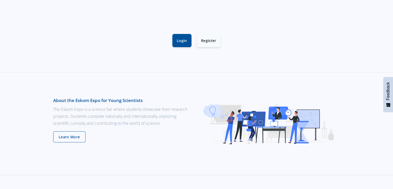
scroll to position [181, 0]
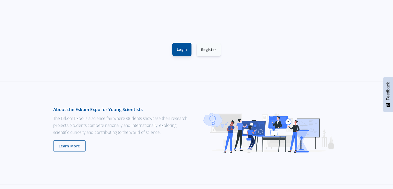
click at [183, 51] on link "Login" at bounding box center [181, 49] width 19 height 13
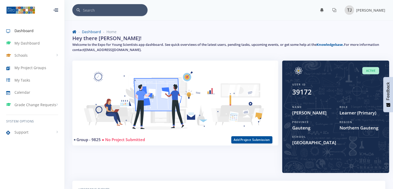
scroll to position [4, 4]
click at [265, 140] on button "Add Project Submission" at bounding box center [251, 139] width 41 height 7
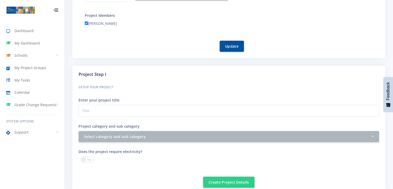
scroll to position [103, 0]
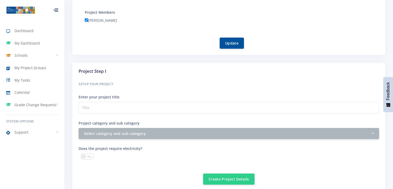
click at [126, 98] on div "Enter your project title" at bounding box center [229, 104] width 301 height 20
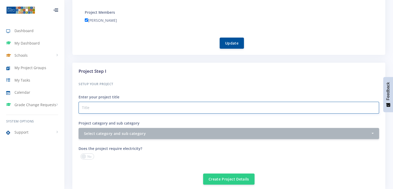
click at [123, 108] on input "Project category and sub category" at bounding box center [229, 108] width 301 height 12
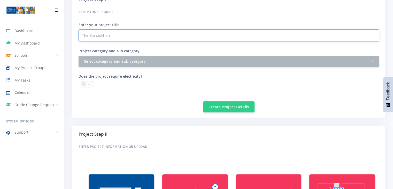
scroll to position [181, 0]
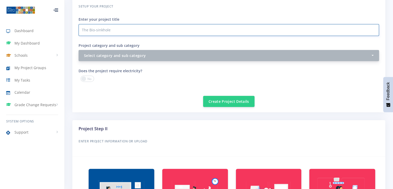
type input "The Bio-sinkhole"
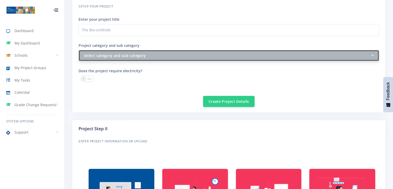
click at [374, 54] on button "Select category and sub category" at bounding box center [229, 55] width 301 height 11
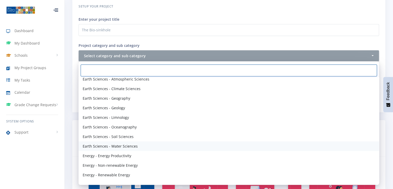
scroll to position [310, 0]
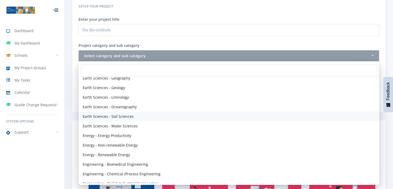
click at [139, 118] on link "Earth Sciences - Soil Sciences" at bounding box center [229, 116] width 301 height 10
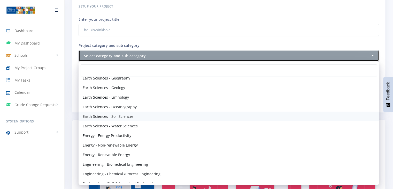
select select "36"
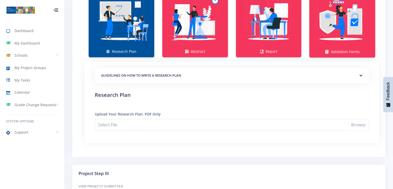
scroll to position [362, 0]
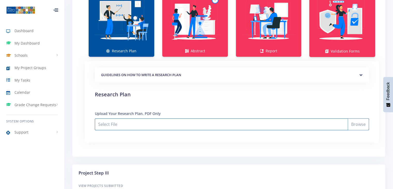
click at [361, 123] on input "Select File" at bounding box center [232, 124] width 274 height 12
type input "C:\fakepath\research plan .pdf"
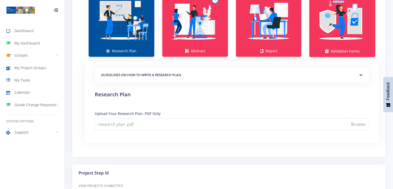
click at [362, 73] on div "GUIDELINES ON HOW TO WRITE A RESEARCH PLAN" at bounding box center [232, 75] width 274 height 16
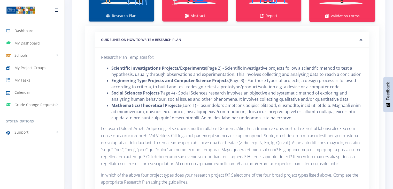
scroll to position [388, 0]
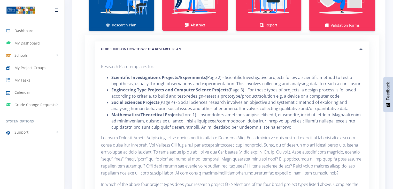
click at [362, 48] on div "GUIDELINES ON HOW TO WRITE A RESEARCH PLAN" at bounding box center [232, 49] width 274 height 16
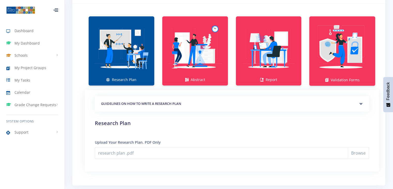
scroll to position [321, 0]
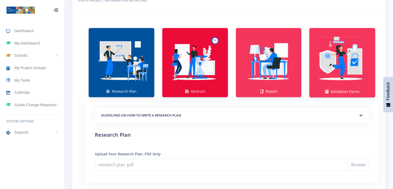
click at [220, 89] on link "Abstract" at bounding box center [195, 62] width 66 height 69
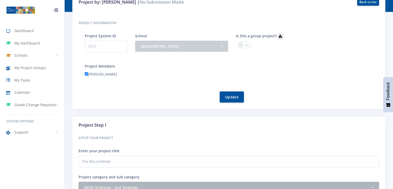
scroll to position [31, 0]
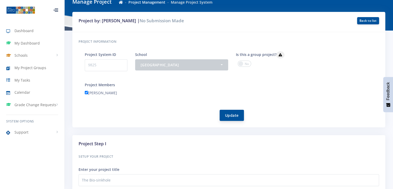
click at [236, 117] on button "Update" at bounding box center [232, 115] width 24 height 11
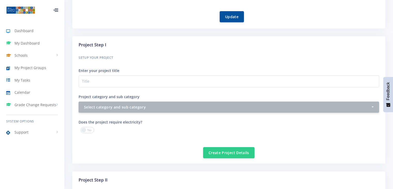
scroll to position [160, 0]
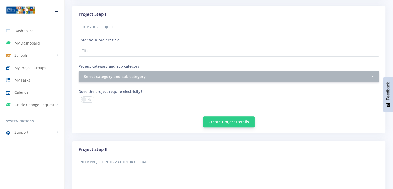
click at [247, 120] on button "Create Project Details" at bounding box center [228, 121] width 51 height 11
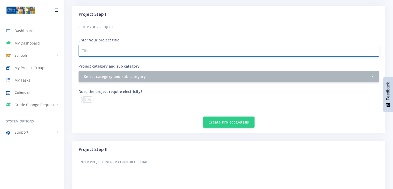
click at [130, 51] on input "Project category and sub category" at bounding box center [229, 51] width 301 height 12
type input "The Bio-sinkhole"
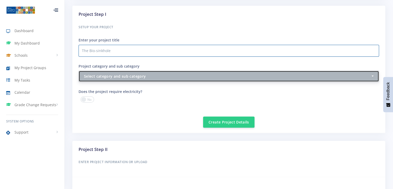
click at [375, 76] on button "Select category and sub category" at bounding box center [229, 76] width 301 height 11
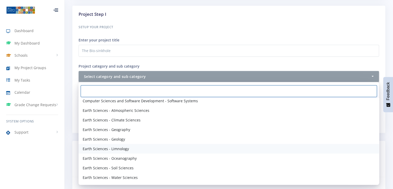
scroll to position [310, 0]
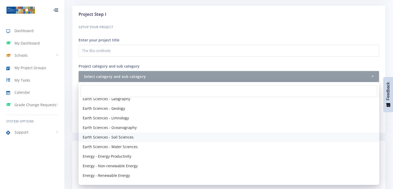
click at [141, 135] on link "Earth Sciences - Soil Sciences" at bounding box center [229, 137] width 301 height 10
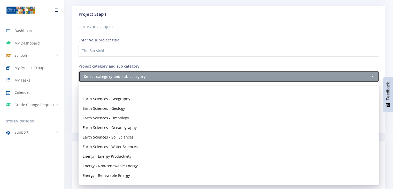
select select "36"
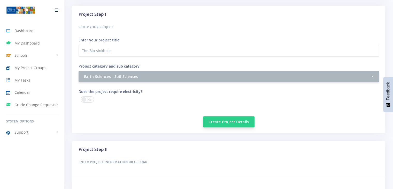
click at [234, 123] on button "Create Project Details" at bounding box center [228, 121] width 51 height 11
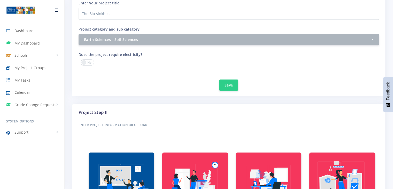
scroll to position [233, 0]
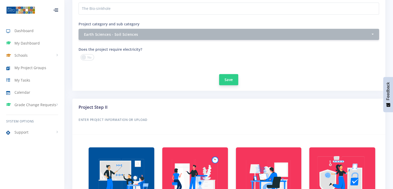
click at [226, 79] on button "Save" at bounding box center [228, 79] width 19 height 11
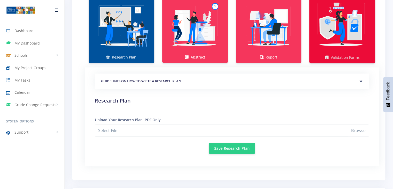
scroll to position [413, 0]
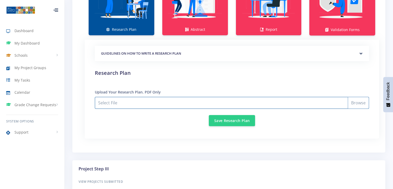
click at [248, 103] on input "Select File" at bounding box center [232, 103] width 274 height 12
type input "C:\fakepath\research plan .pdf"
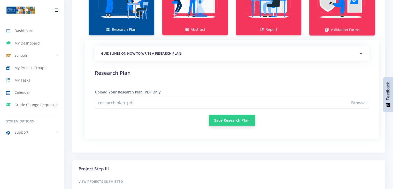
click at [243, 120] on button "Save Research Plan" at bounding box center [232, 119] width 46 height 11
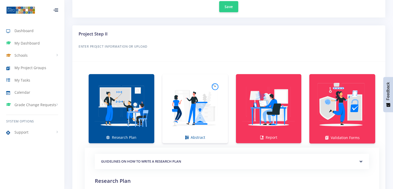
scroll to position [336, 0]
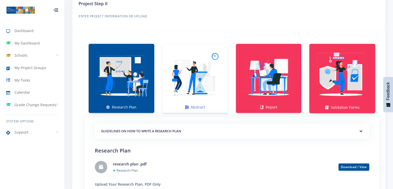
click at [198, 101] on img at bounding box center [194, 75] width 57 height 57
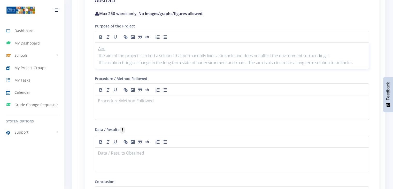
scroll to position [491, 0]
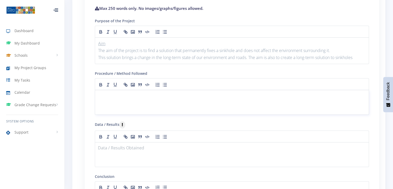
click at [117, 90] on div at bounding box center [232, 102] width 274 height 25
drag, startPoint x: 112, startPoint y: 95, endPoint x: 179, endPoint y: 105, distance: 67.9
click at [179, 105] on div at bounding box center [232, 102] width 274 height 25
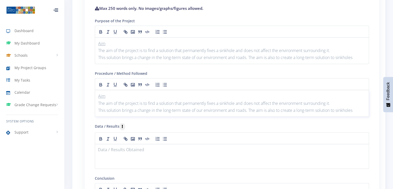
scroll to position [543, 0]
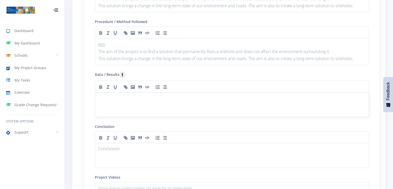
click at [133, 103] on div at bounding box center [232, 104] width 274 height 25
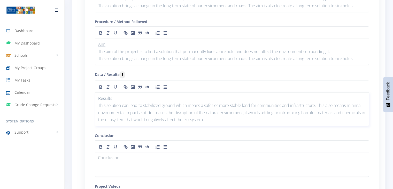
scroll to position [0, 0]
click at [136, 157] on p at bounding box center [231, 158] width 267 height 7
click at [257, 114] on p "This solution can lead to stabilized ground which means a safer or more stable …" at bounding box center [231, 112] width 267 height 21
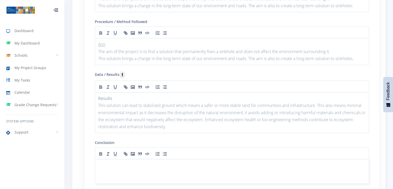
click at [159, 162] on p at bounding box center [231, 165] width 267 height 7
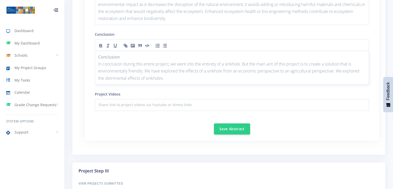
scroll to position [698, 0]
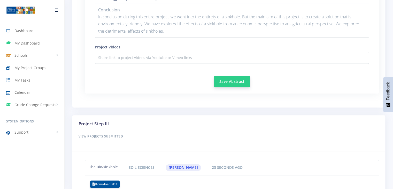
click at [234, 80] on button "Save Abstract" at bounding box center [232, 81] width 36 height 11
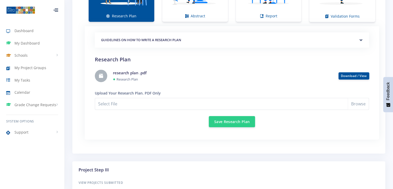
scroll to position [298, 0]
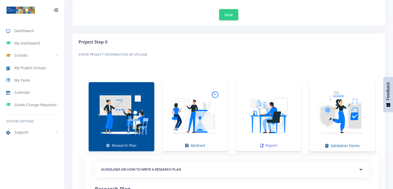
click at [277, 139] on img at bounding box center [268, 113] width 57 height 57
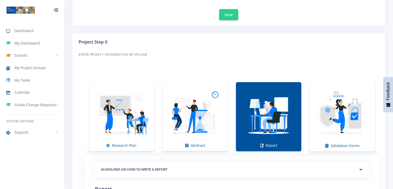
click at [278, 139] on img at bounding box center [268, 113] width 57 height 57
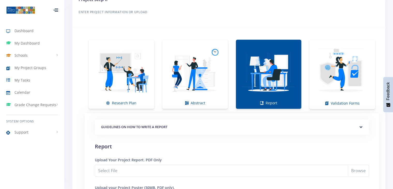
scroll to position [333, 0]
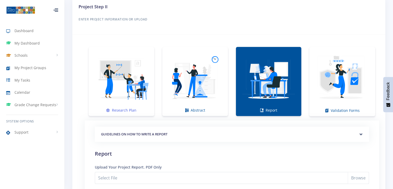
click at [125, 98] on img at bounding box center [121, 78] width 57 height 57
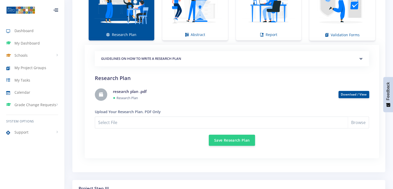
scroll to position [410, 0]
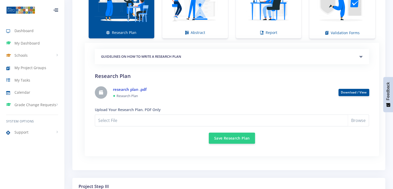
click at [127, 88] on link "research plan .pdf" at bounding box center [130, 89] width 34 height 5
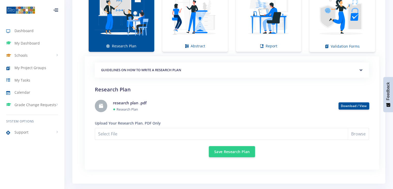
scroll to position [385, 0]
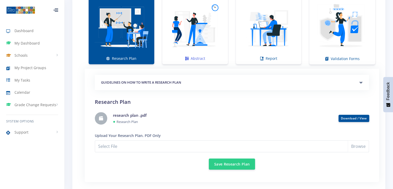
click at [219, 47] on img at bounding box center [194, 26] width 57 height 57
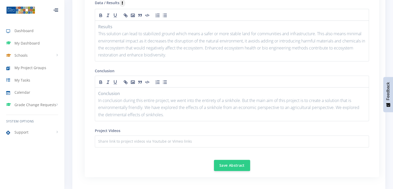
scroll to position [669, 0]
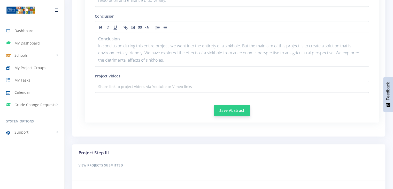
click at [231, 108] on button "Save Abstract" at bounding box center [232, 110] width 36 height 11
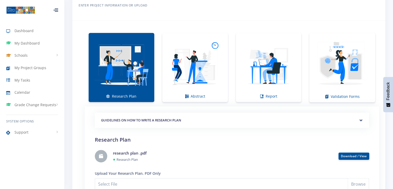
scroll to position [362, 0]
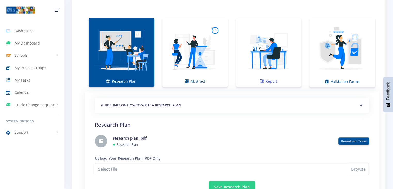
click at [288, 76] on img at bounding box center [268, 49] width 57 height 57
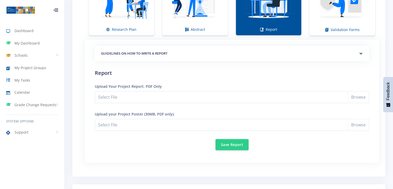
scroll to position [439, 0]
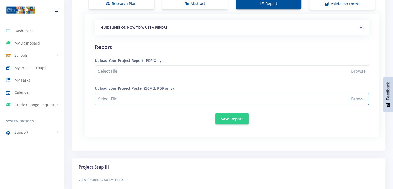
click at [360, 95] on input "Select File" at bounding box center [232, 99] width 274 height 12
type input "C:\fakepath\report coverpage.pdf"
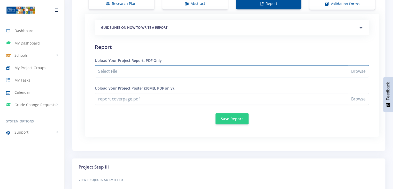
click at [322, 68] on input "Select File" at bounding box center [232, 71] width 274 height 12
click at [364, 72] on input "Select File" at bounding box center [232, 71] width 274 height 12
click at [156, 73] on input "Select File" at bounding box center [232, 71] width 274 height 12
type input "C:\fakepath\expo#3 .pdf"
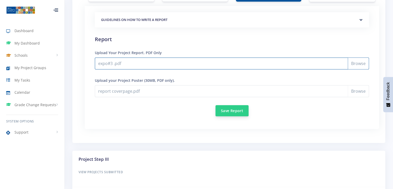
scroll to position [436, 0]
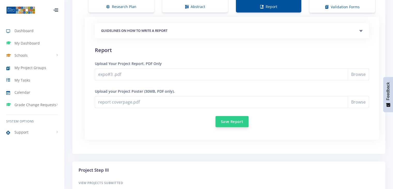
click at [232, 120] on button "Save Report" at bounding box center [232, 121] width 33 height 11
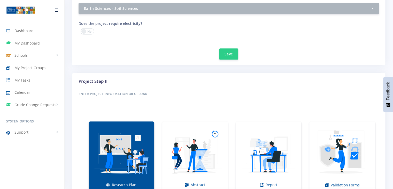
scroll to position [310, 0]
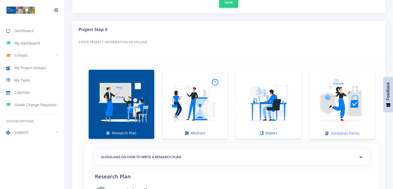
click at [361, 124] on img at bounding box center [342, 102] width 58 height 58
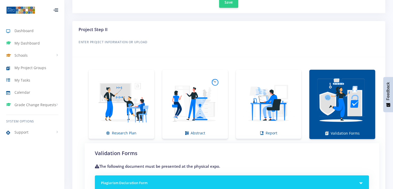
scroll to position [388, 0]
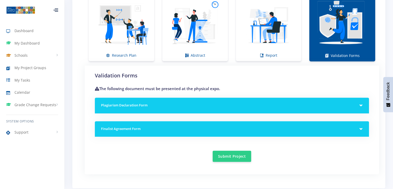
click at [361, 105] on div "Plagiarism Declaration Form" at bounding box center [232, 105] width 274 height 16
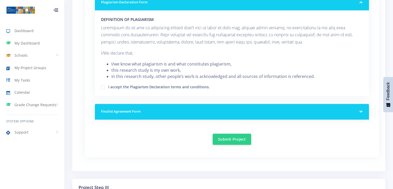
scroll to position [491, 0]
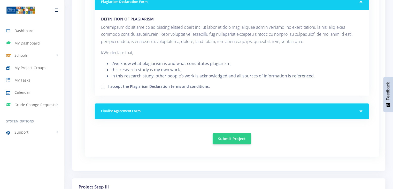
click at [108, 85] on label "I accept the Plagiarism Declaration terms and conditions." at bounding box center [159, 85] width 102 height 4
click at [108, 85] on input "I accept the Plagiarism Declaration terms and conditions." at bounding box center [109, 84] width 3 height 3
checkbox input "true"
click at [361, 109] on div "Finalist Agreement Form" at bounding box center [232, 111] width 274 height 16
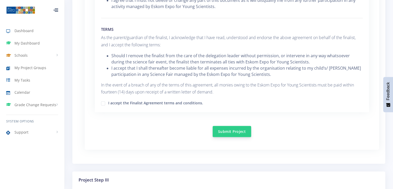
scroll to position [801, 0]
click at [108, 101] on label "I accept the Finalist Agreement terms and conditions." at bounding box center [155, 101] width 95 height 4
click at [108, 101] on input "I accept the Finalist Agreement terms and conditions." at bounding box center [109, 100] width 3 height 3
checkbox input "true"
click at [238, 132] on button "Submit Project" at bounding box center [232, 130] width 39 height 11
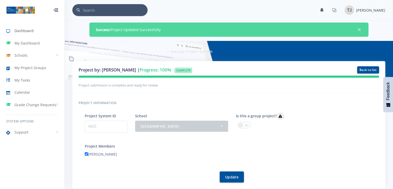
click at [25, 32] on span "Dashboard" at bounding box center [23, 30] width 19 height 5
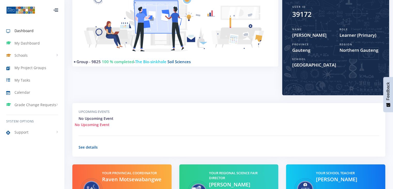
scroll to position [129, 0]
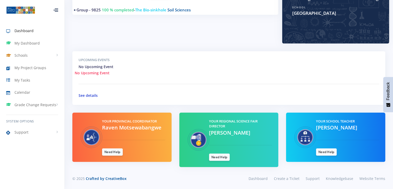
click at [84, 95] on link "See details" at bounding box center [88, 95] width 19 height 5
